Goal: Task Accomplishment & Management: Use online tool/utility

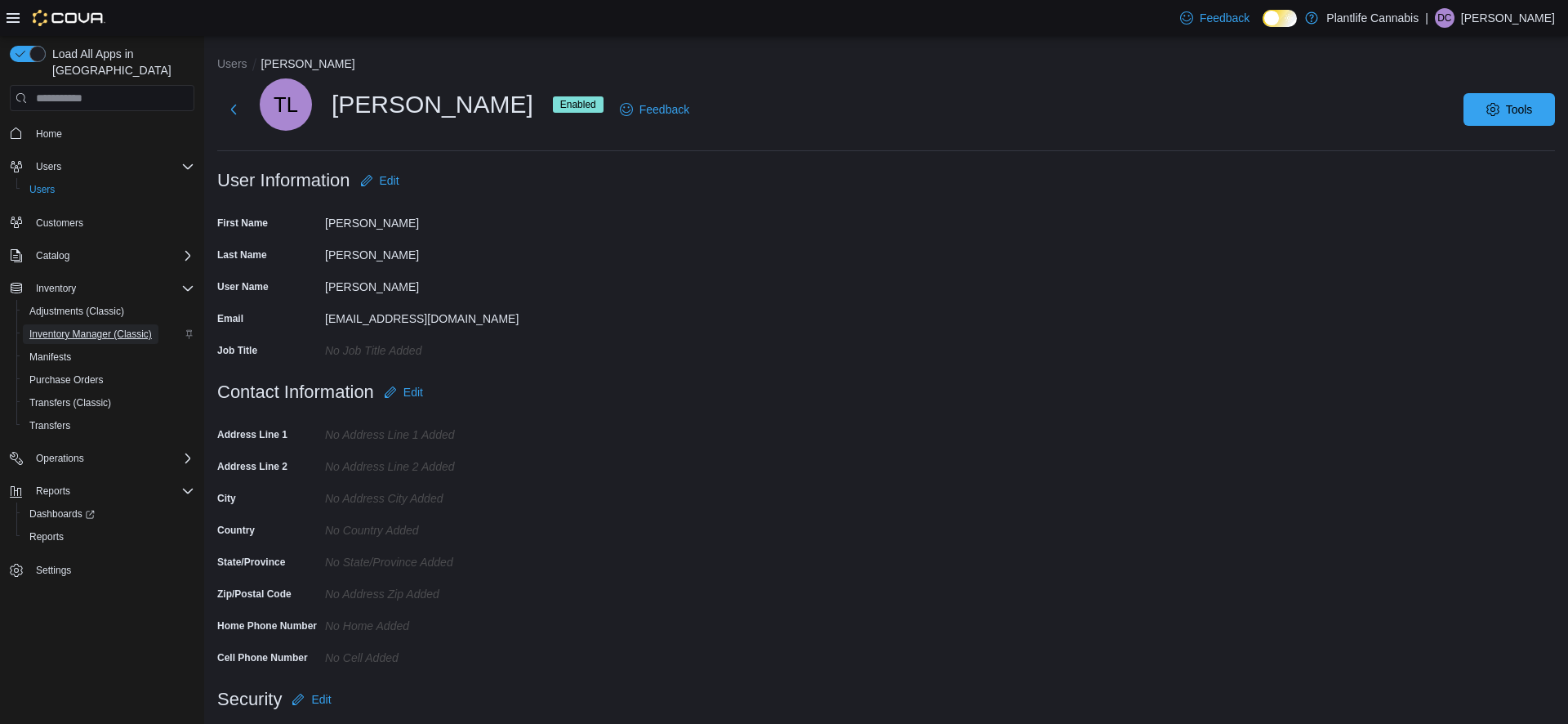
click at [61, 328] on span "Inventory Manager (Classic)" at bounding box center [90, 334] width 122 height 13
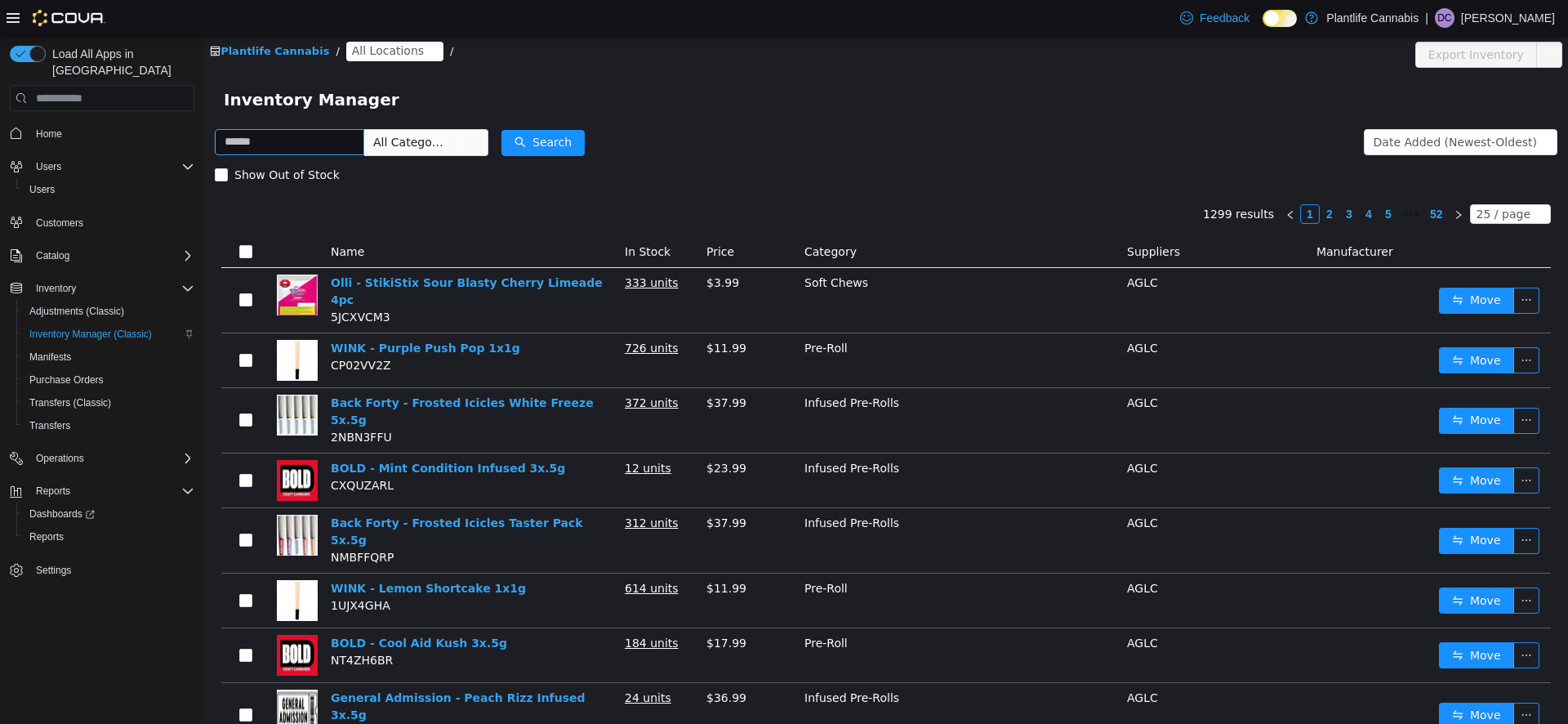
click at [357, 141] on input "text" at bounding box center [289, 142] width 150 height 27
click at [378, 61] on span "All Locations" at bounding box center [395, 51] width 98 height 20
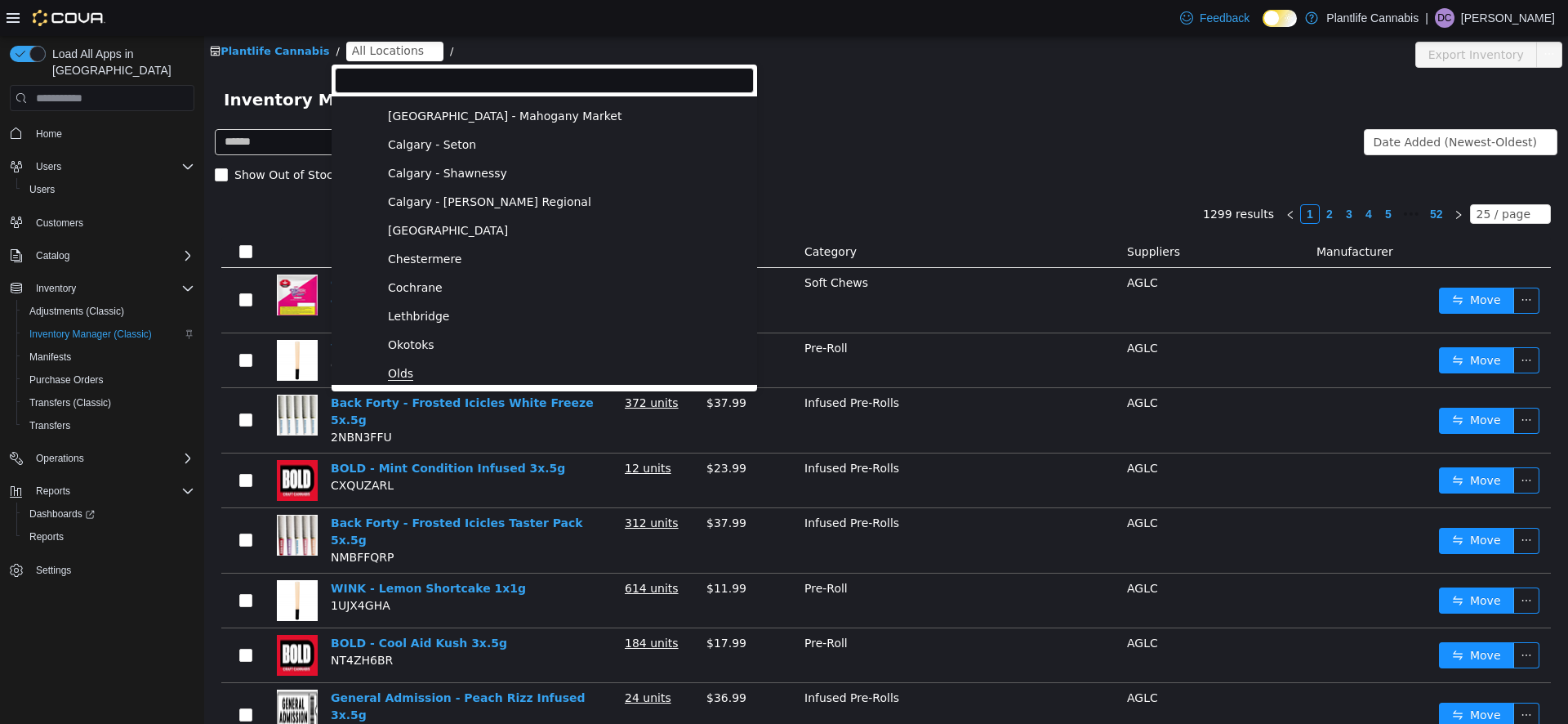
click at [393, 371] on span "Olds" at bounding box center [401, 374] width 26 height 14
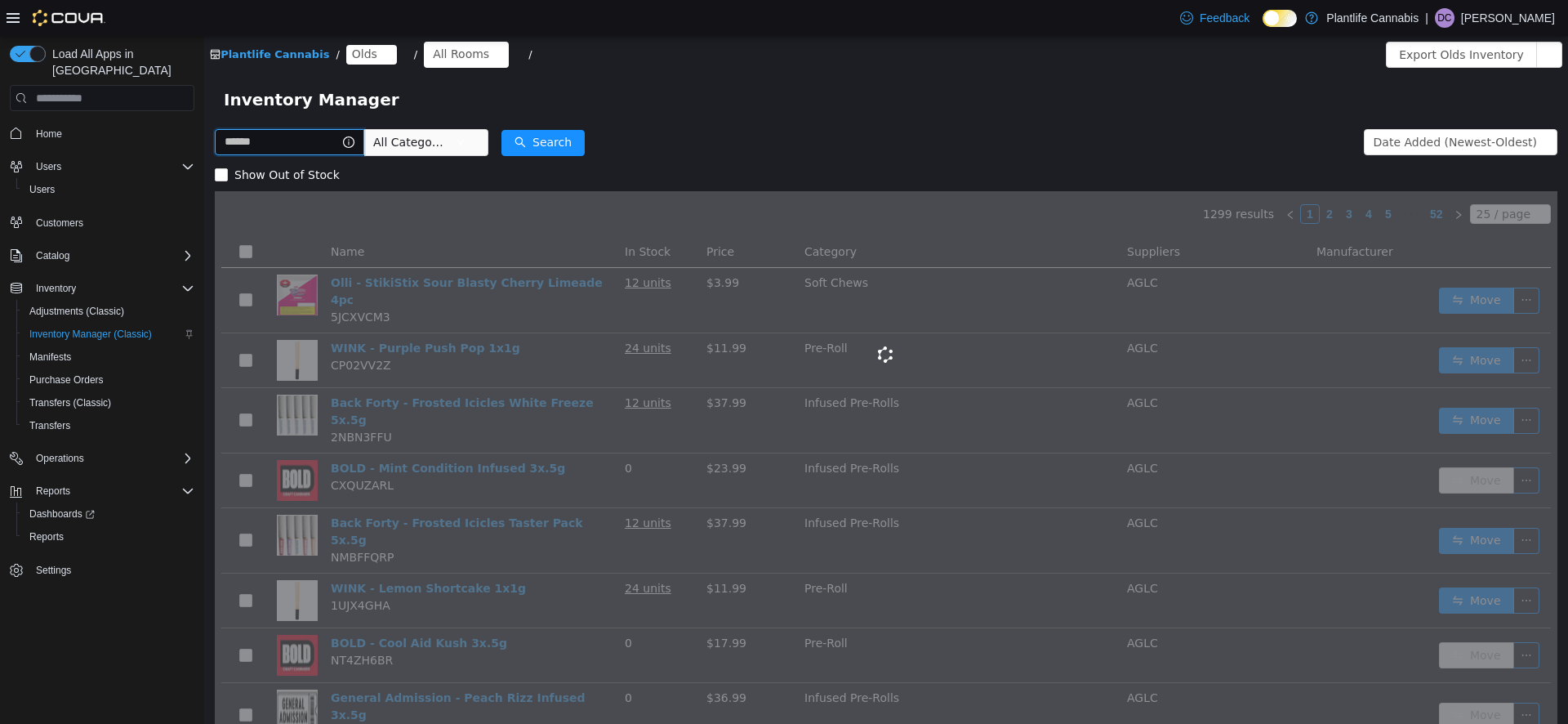
click at [280, 140] on input "text" at bounding box center [289, 142] width 150 height 27
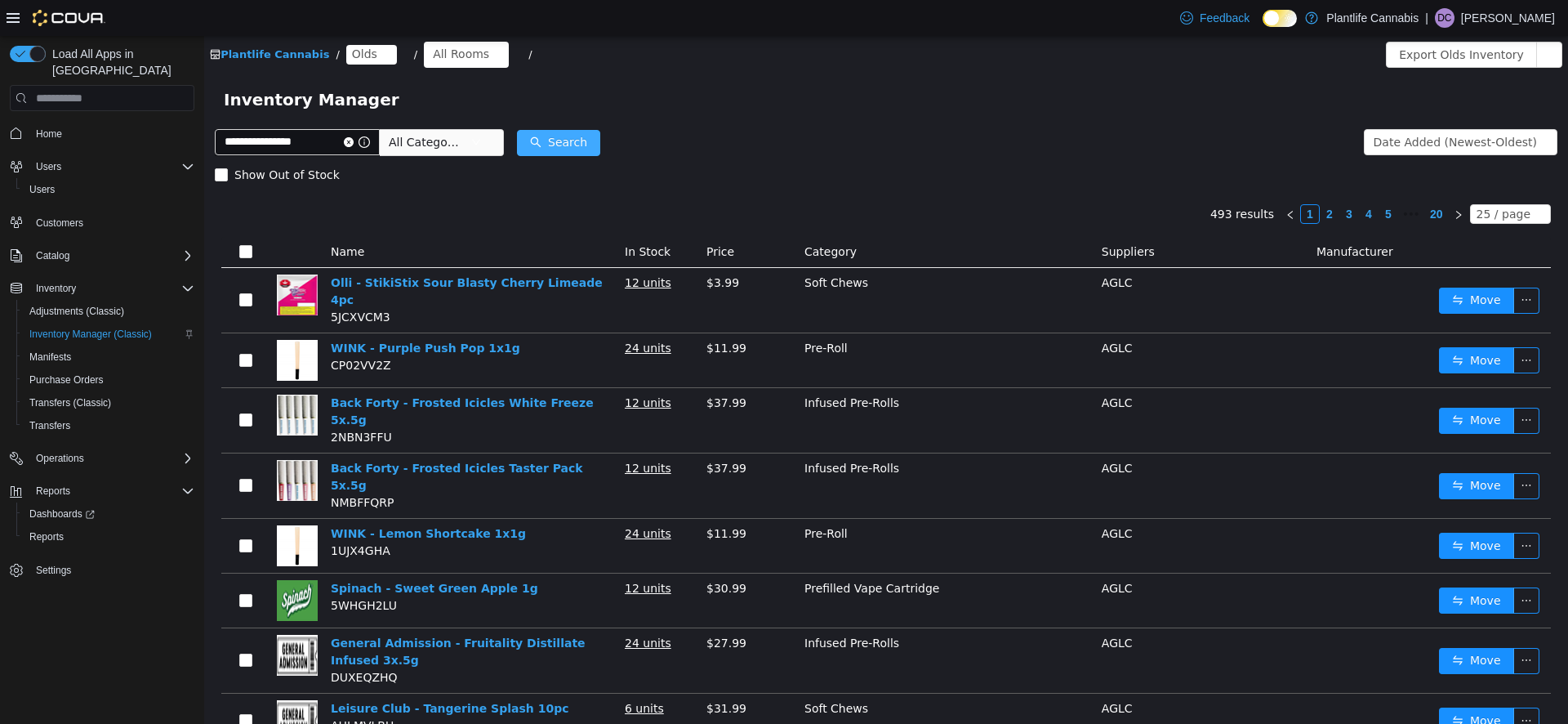
click at [572, 150] on button "Search" at bounding box center [558, 143] width 83 height 27
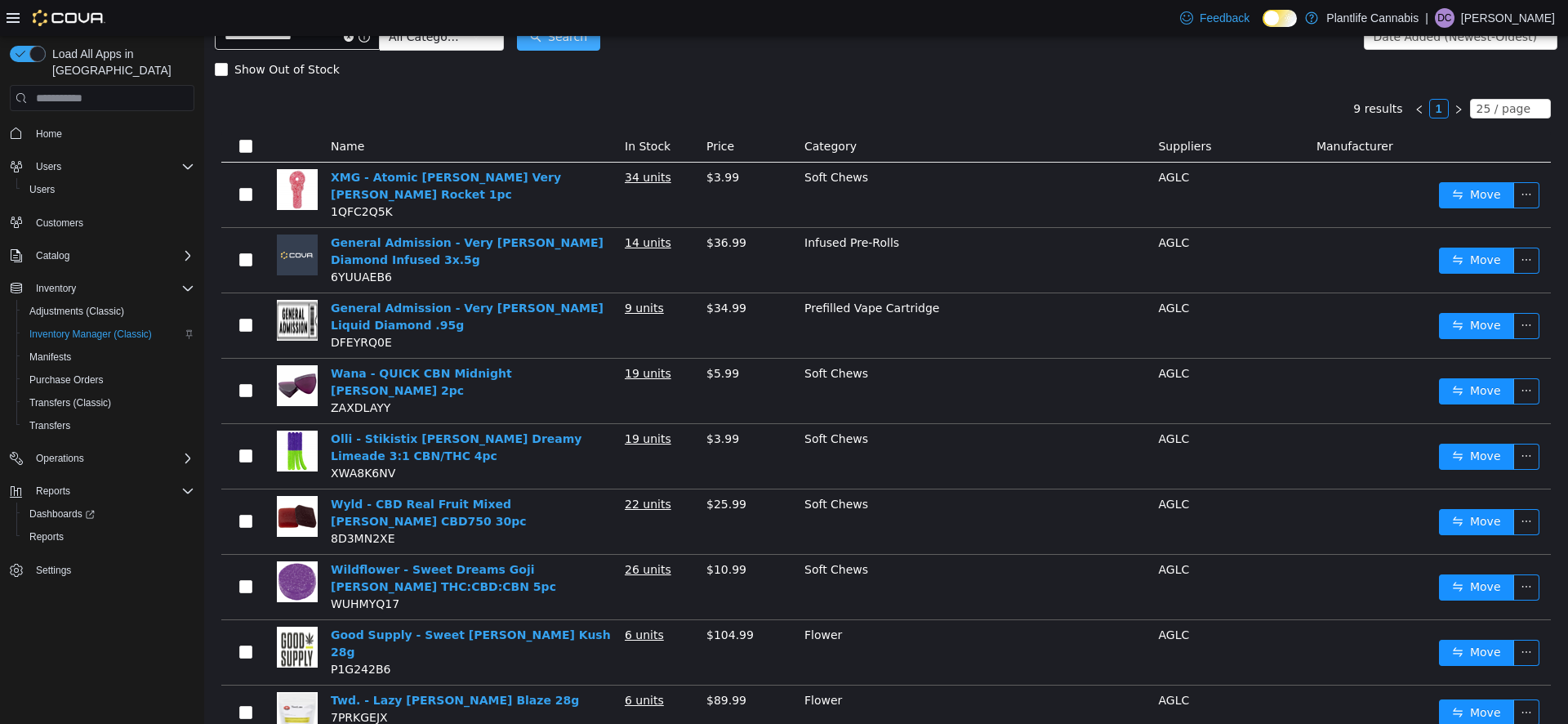
scroll to position [126, 0]
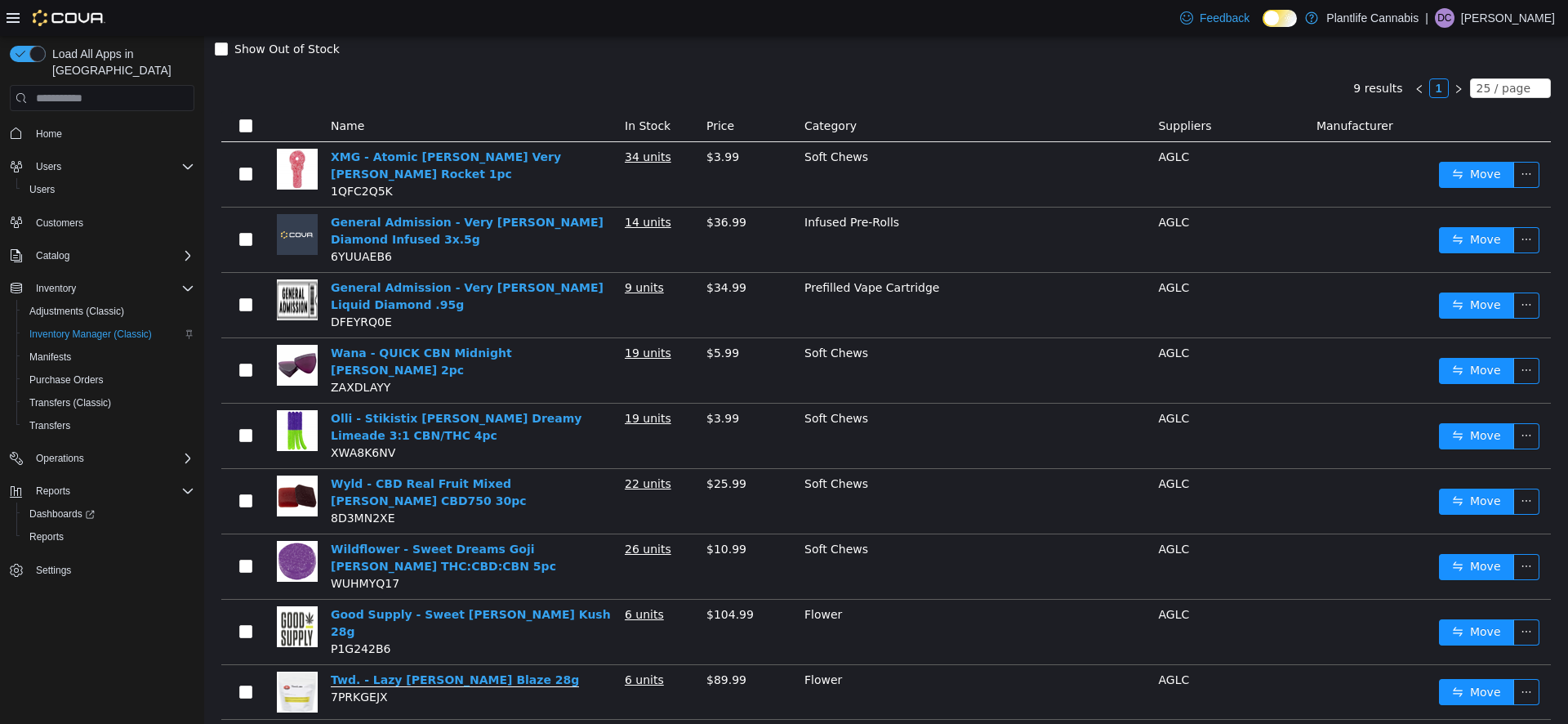
click at [437, 674] on link "Twd. - Lazy Berry Blaze 28g" at bounding box center [455, 680] width 248 height 14
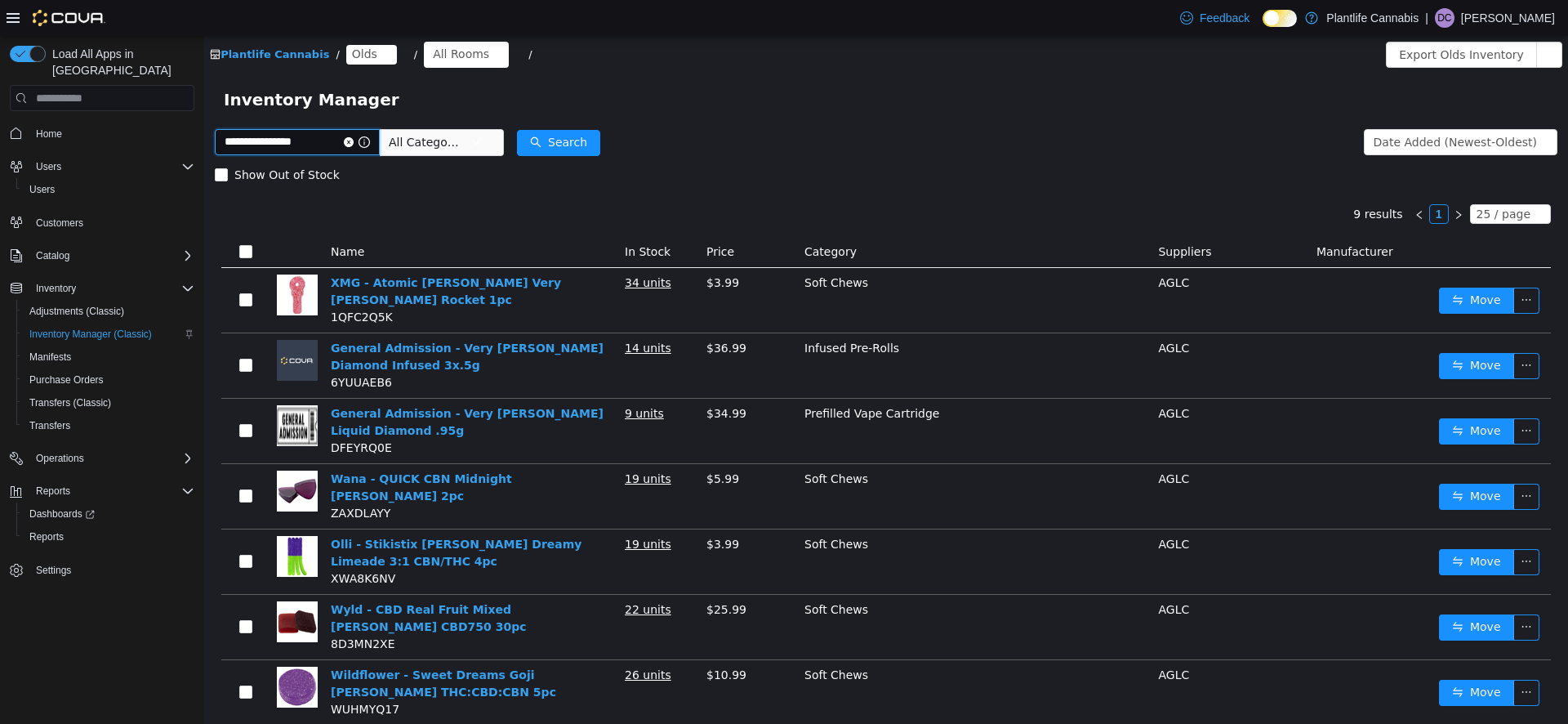
click at [326, 143] on input "**********" at bounding box center [297, 142] width 165 height 27
type input "******"
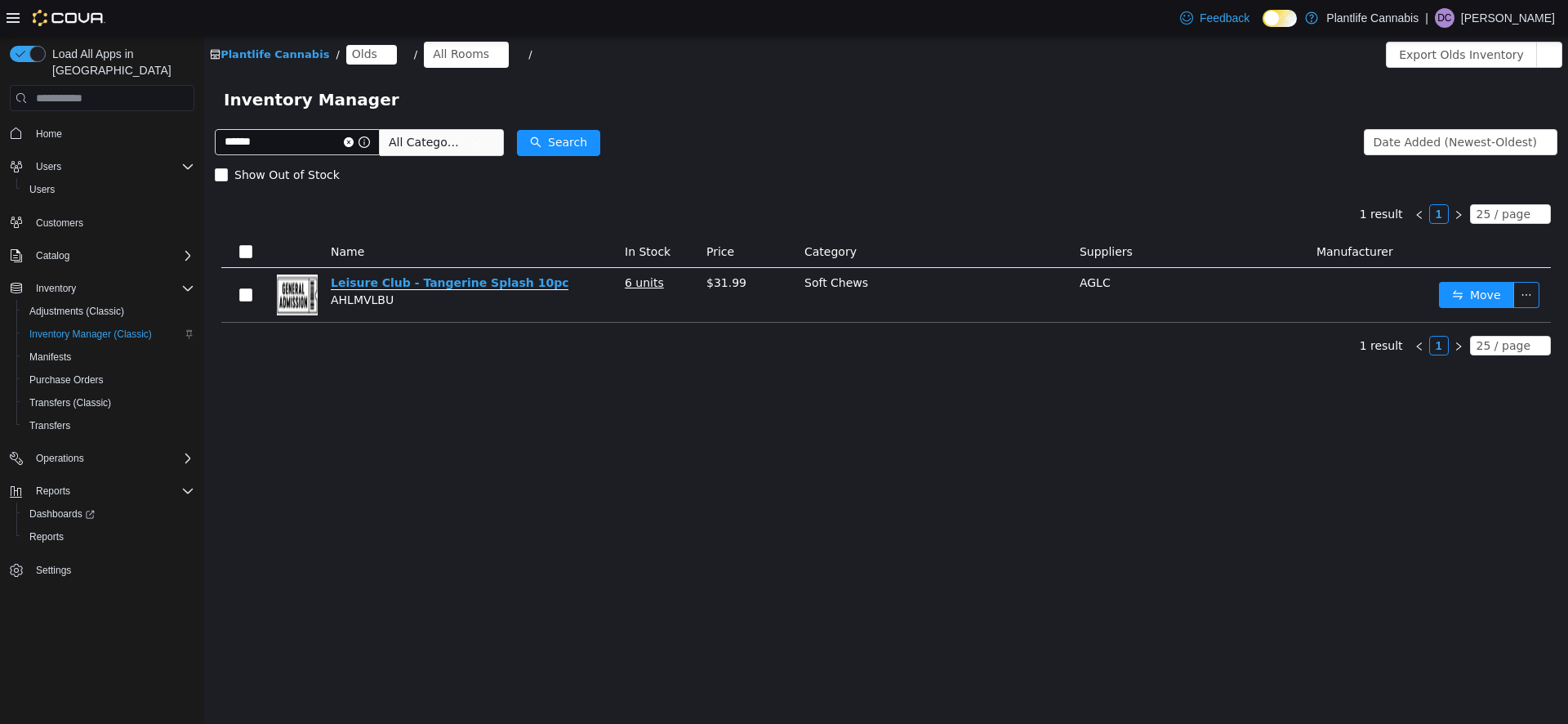
click at [361, 281] on link "Leisure Club - Tangerine Splash 10pc" at bounding box center [450, 283] width 238 height 14
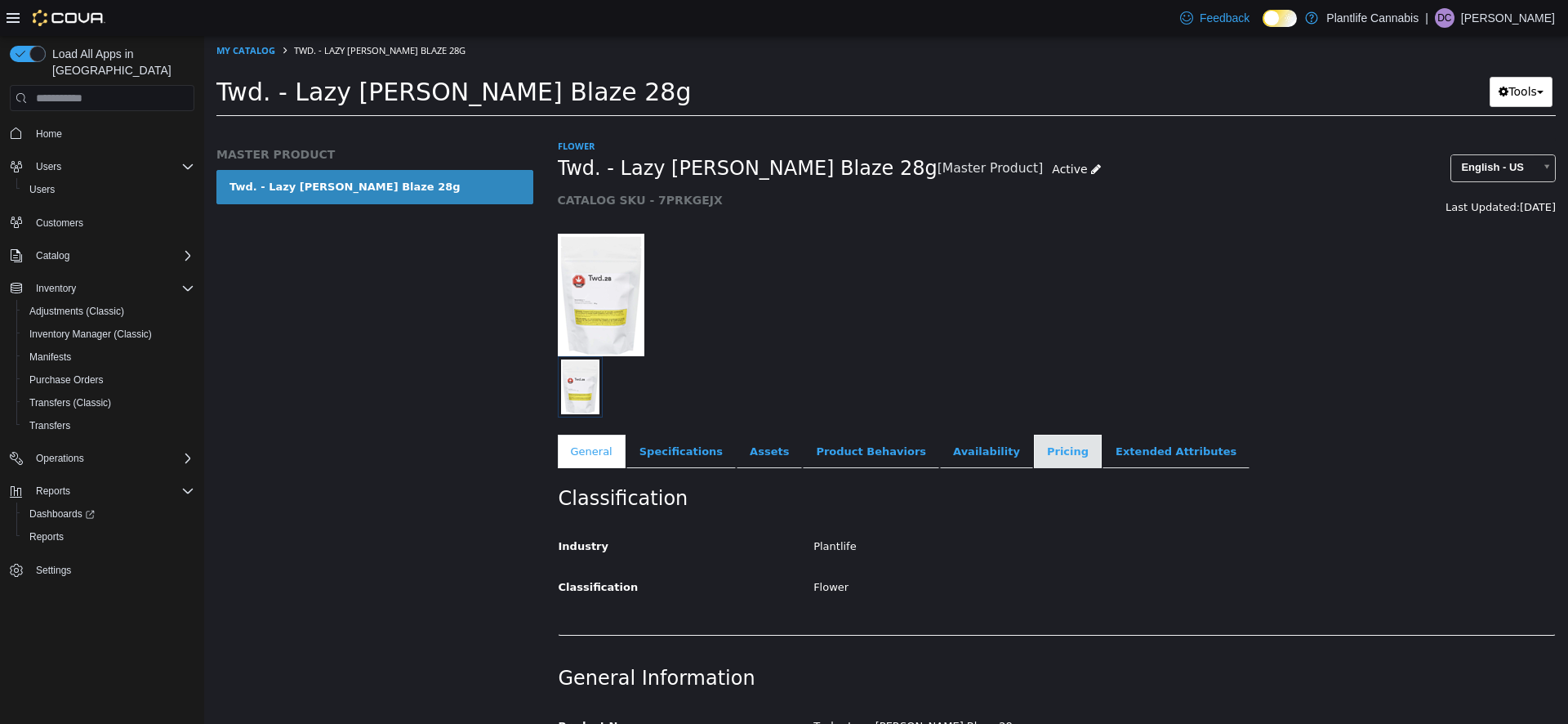
click at [1034, 463] on link "Pricing" at bounding box center [1068, 452] width 68 height 34
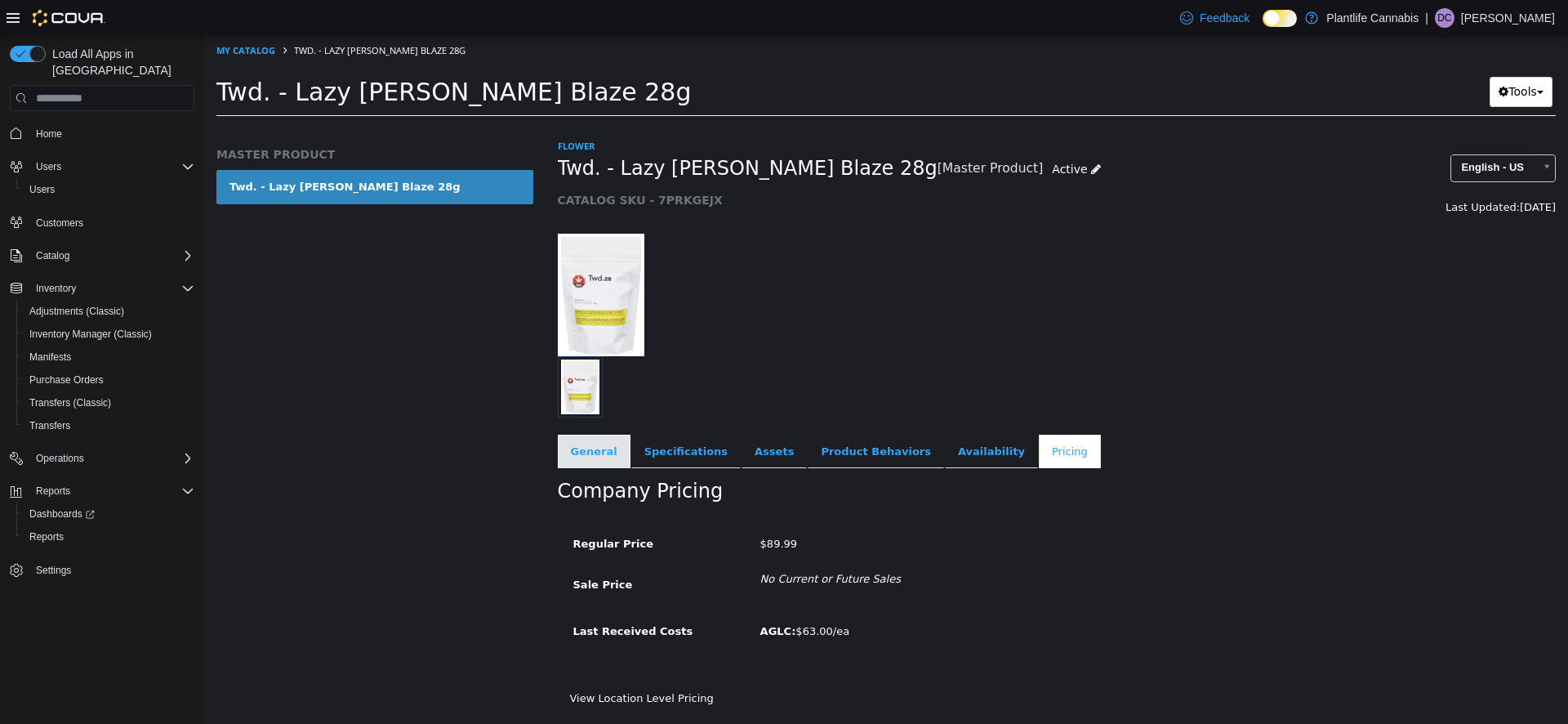
click at [573, 449] on link "General" at bounding box center [594, 452] width 73 height 34
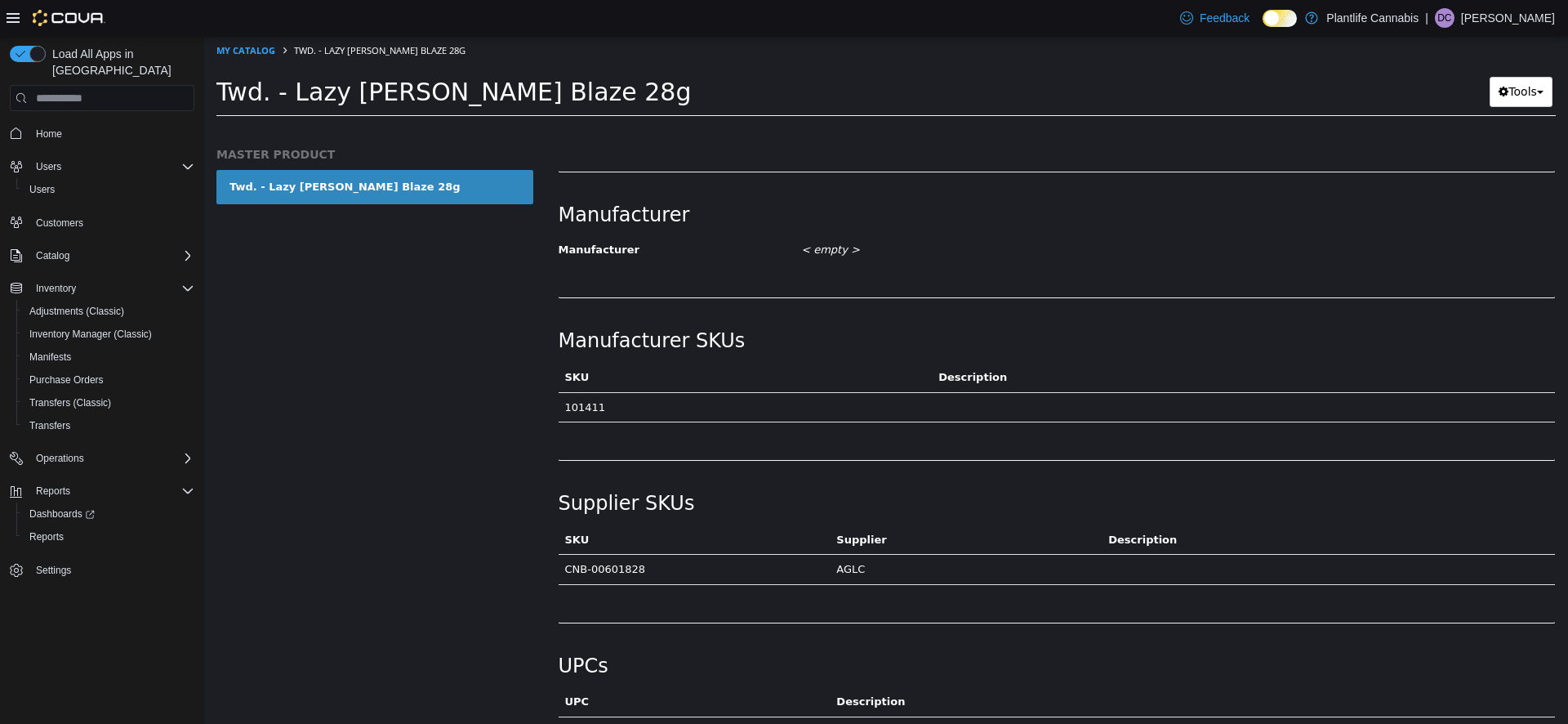
scroll to position [778, 0]
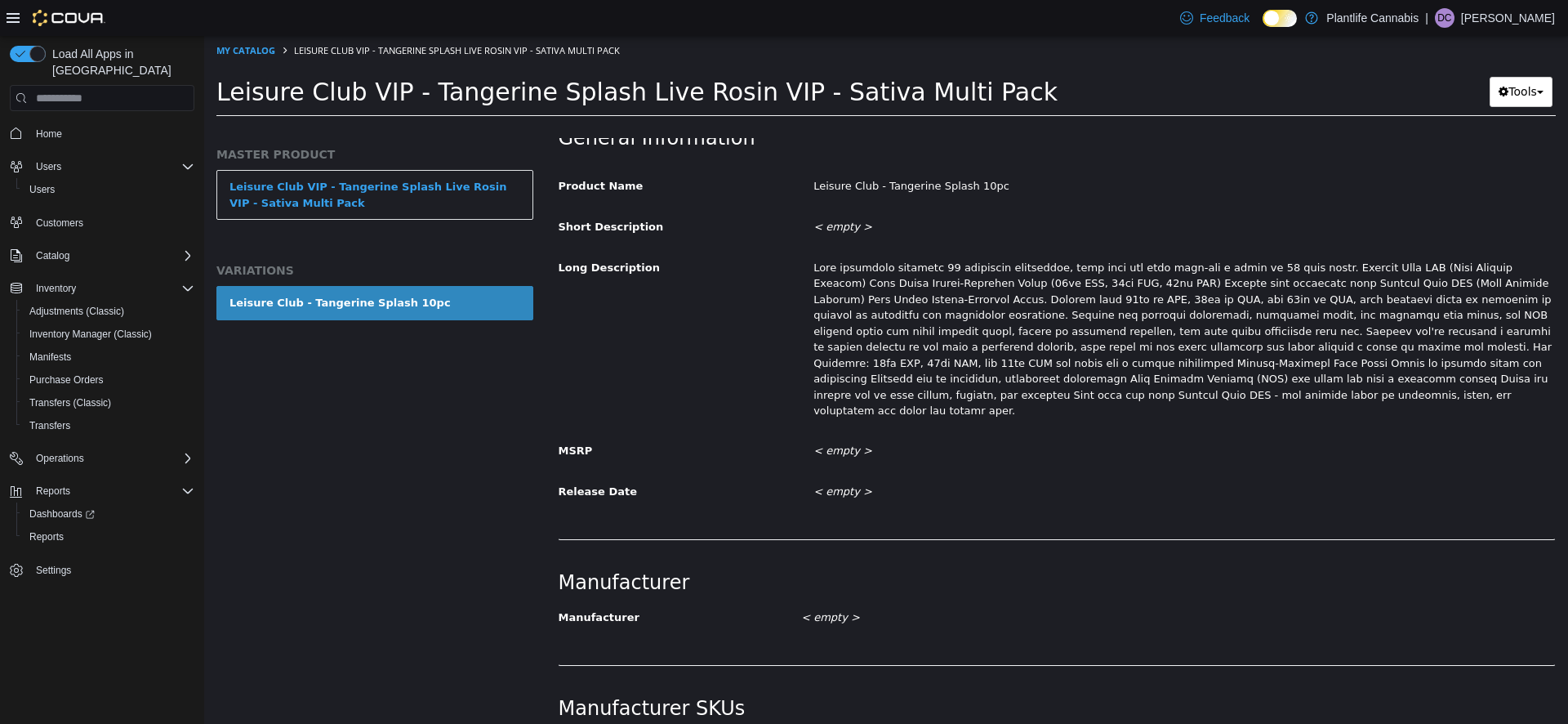
scroll to position [1028, 0]
